Goal: Task Accomplishment & Management: Use online tool/utility

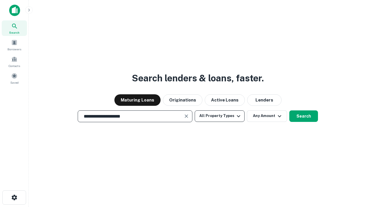
type input "**********"
click at [220, 116] on button "All Property Types" at bounding box center [220, 115] width 50 height 11
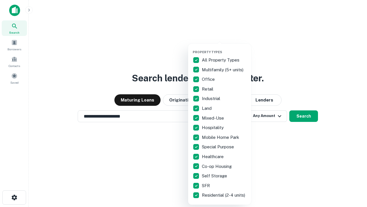
click at [224, 48] on button "button" at bounding box center [224, 48] width 63 height 0
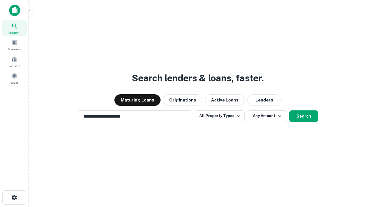
scroll to position [3, 69]
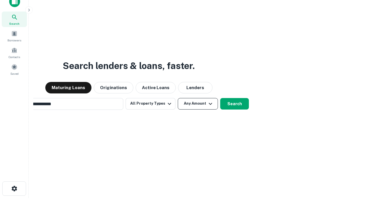
click at [178, 98] on button "Any Amount" at bounding box center [198, 103] width 40 height 11
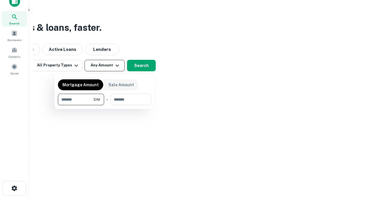
type input "*******"
click at [105, 105] on button "button" at bounding box center [105, 105] width 94 height 0
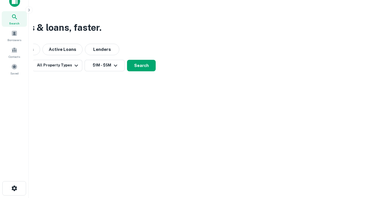
scroll to position [9, 0]
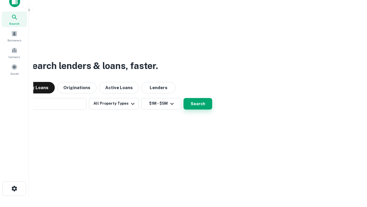
click at [184, 98] on button "Search" at bounding box center [198, 103] width 29 height 11
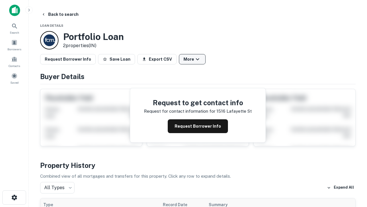
click at [192, 59] on button "More" at bounding box center [192, 59] width 27 height 10
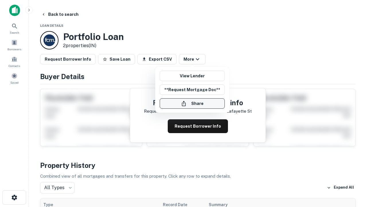
click at [192, 103] on button "Share" at bounding box center [192, 103] width 65 height 10
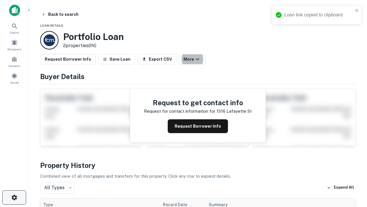
click at [14, 197] on icon "button" at bounding box center [14, 197] width 7 height 7
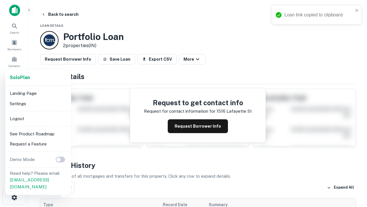
click at [38, 118] on li "Logout" at bounding box center [37, 118] width 61 height 10
